Goal: Information Seeking & Learning: Learn about a topic

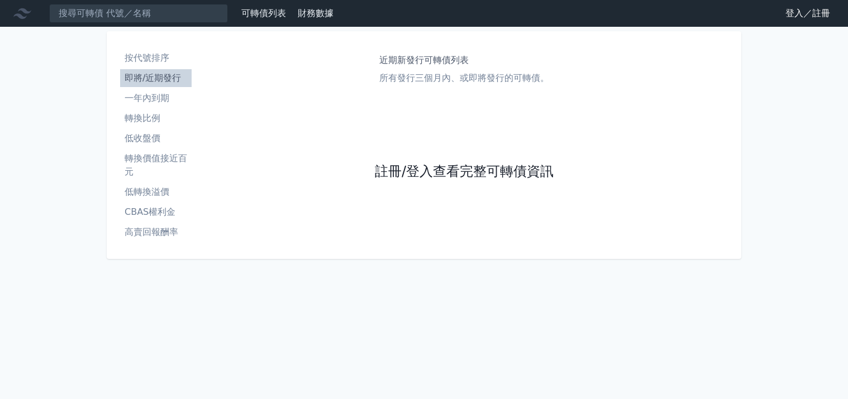
click at [482, 180] on link "註冊/登入查看完整可轉債資訊" at bounding box center [464, 172] width 179 height 18
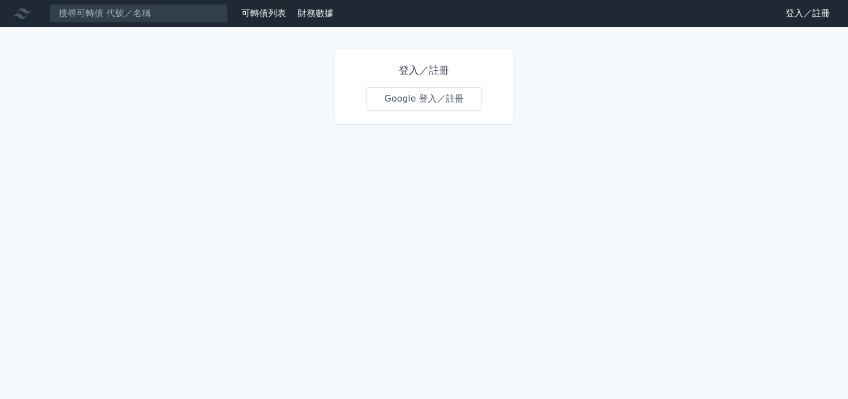
click at [480, 171] on div "可轉債列表 財務數據 可轉債列表 財務數據 登入／註冊 登入／註冊 登入／註冊 Google 登入／註冊" at bounding box center [424, 199] width 848 height 399
click at [420, 97] on link "Google 登入／註冊" at bounding box center [424, 98] width 116 height 23
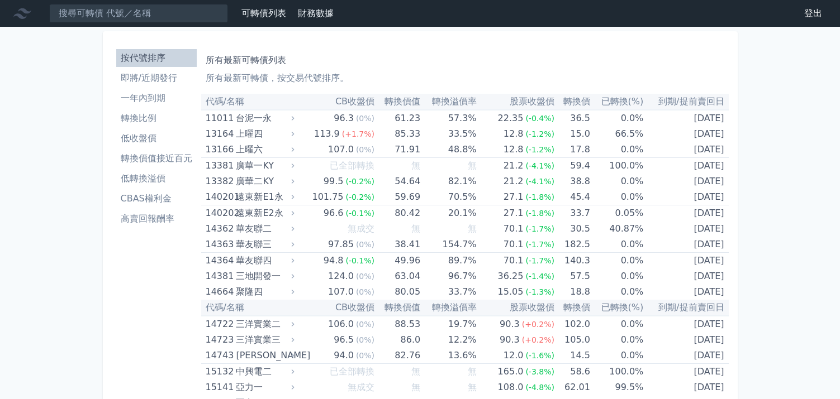
click at [117, 79] on li "即將/近期發行" at bounding box center [156, 78] width 80 height 13
